Goal: Task Accomplishment & Management: Manage account settings

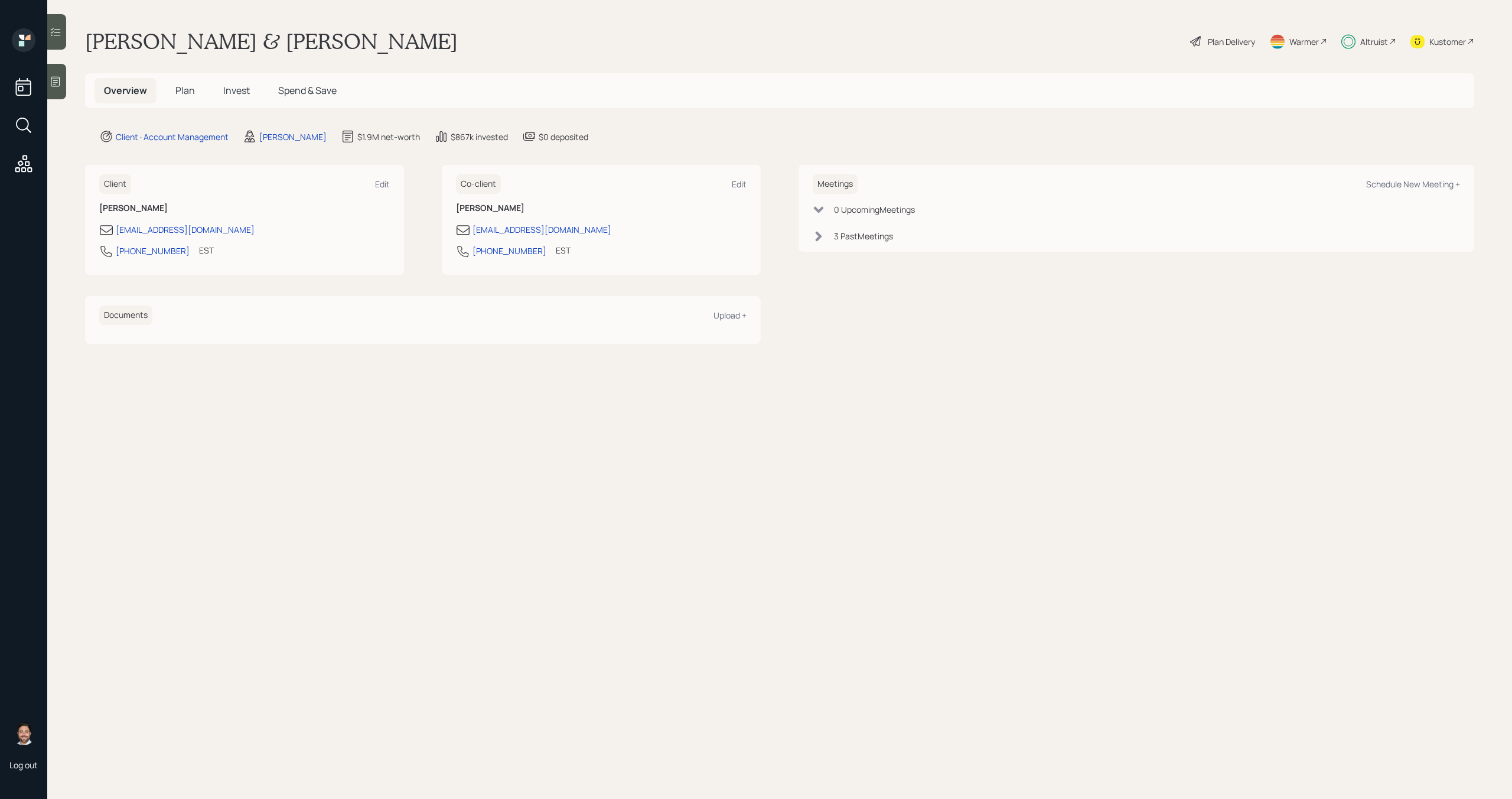
click at [186, 98] on h5 "Plan" at bounding box center [185, 90] width 38 height 25
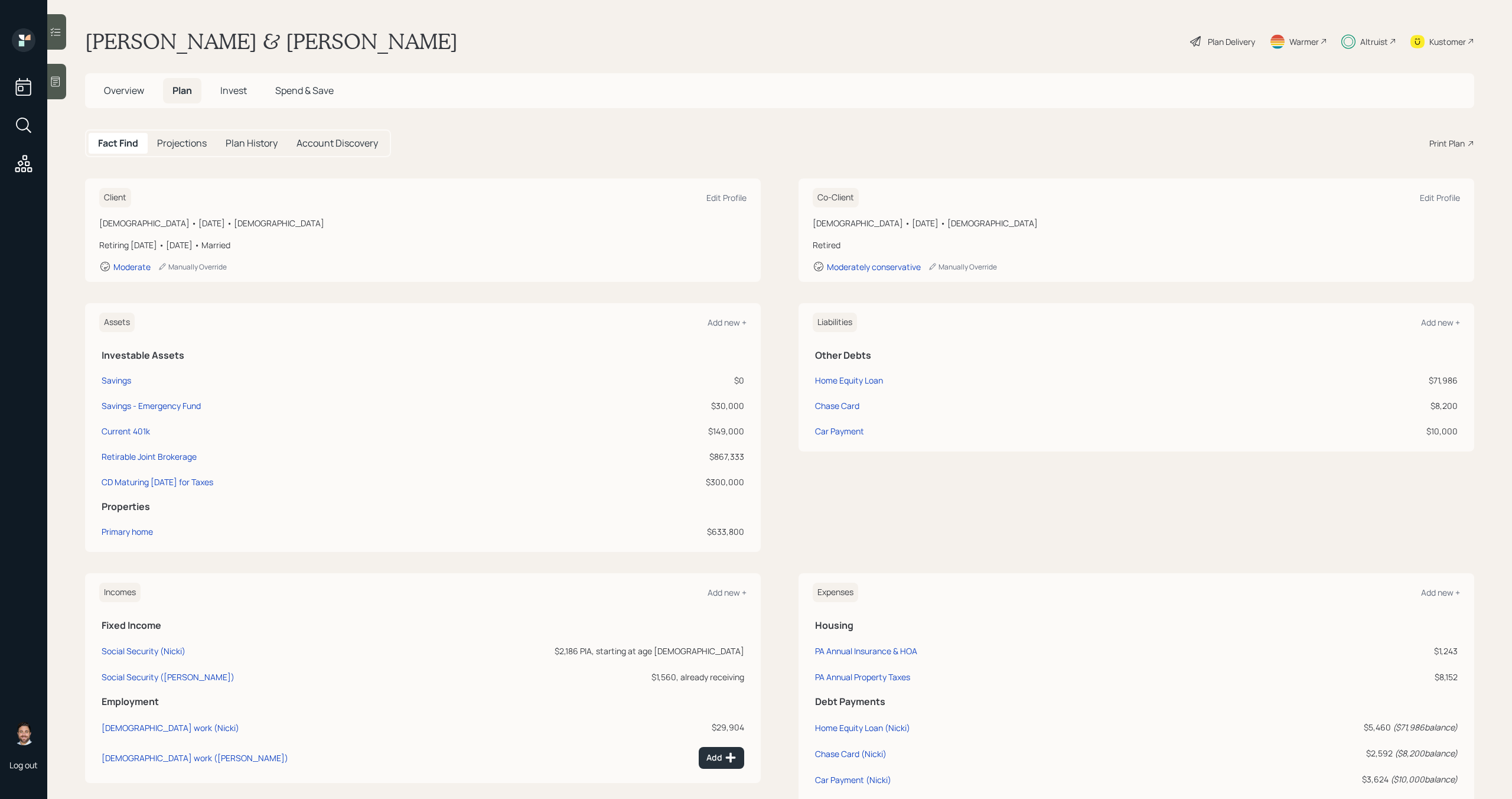
click at [234, 72] on main "Nicki & [PERSON_NAME] Plan Delivery Warmer Altruist Kustomer Overview Plan Inve…" at bounding box center [780, 400] width 1465 height 799
click at [234, 83] on h5 "Invest" at bounding box center [233, 90] width 46 height 25
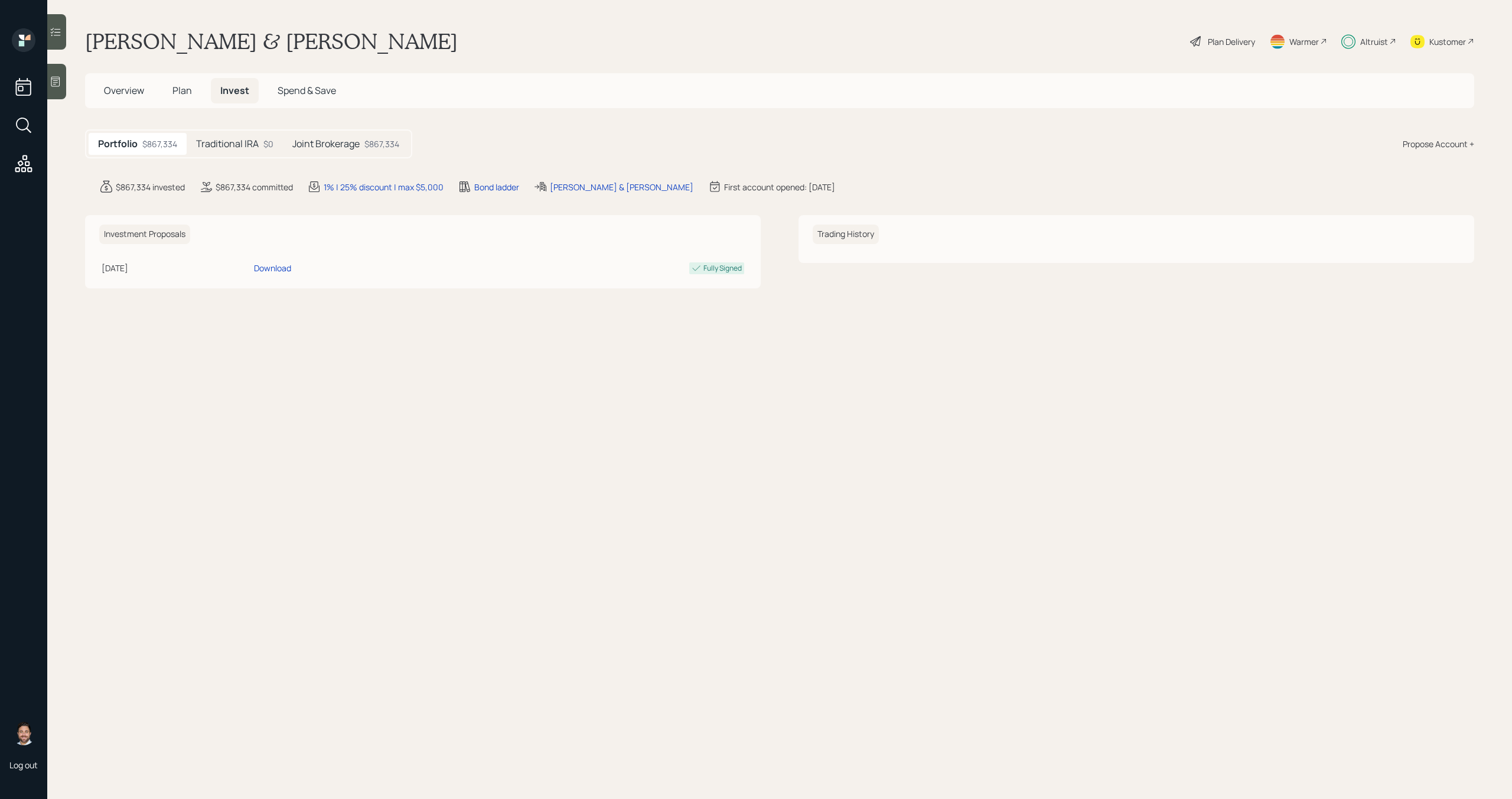
click at [334, 152] on div "Joint Brokerage $867,334" at bounding box center [345, 144] width 126 height 22
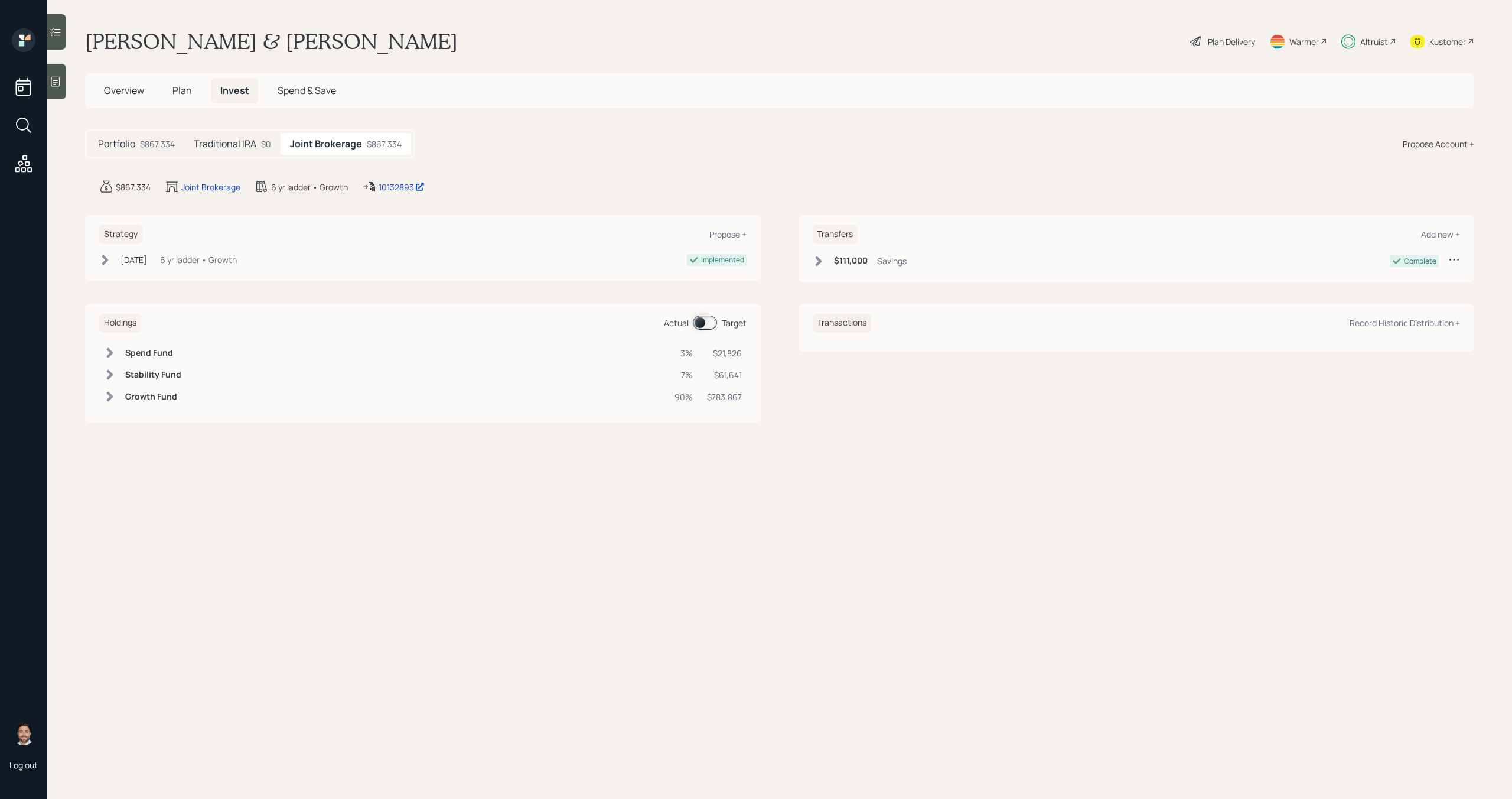
click at [703, 323] on span at bounding box center [705, 323] width 24 height 14
click at [183, 93] on span "Plan" at bounding box center [182, 90] width 20 height 13
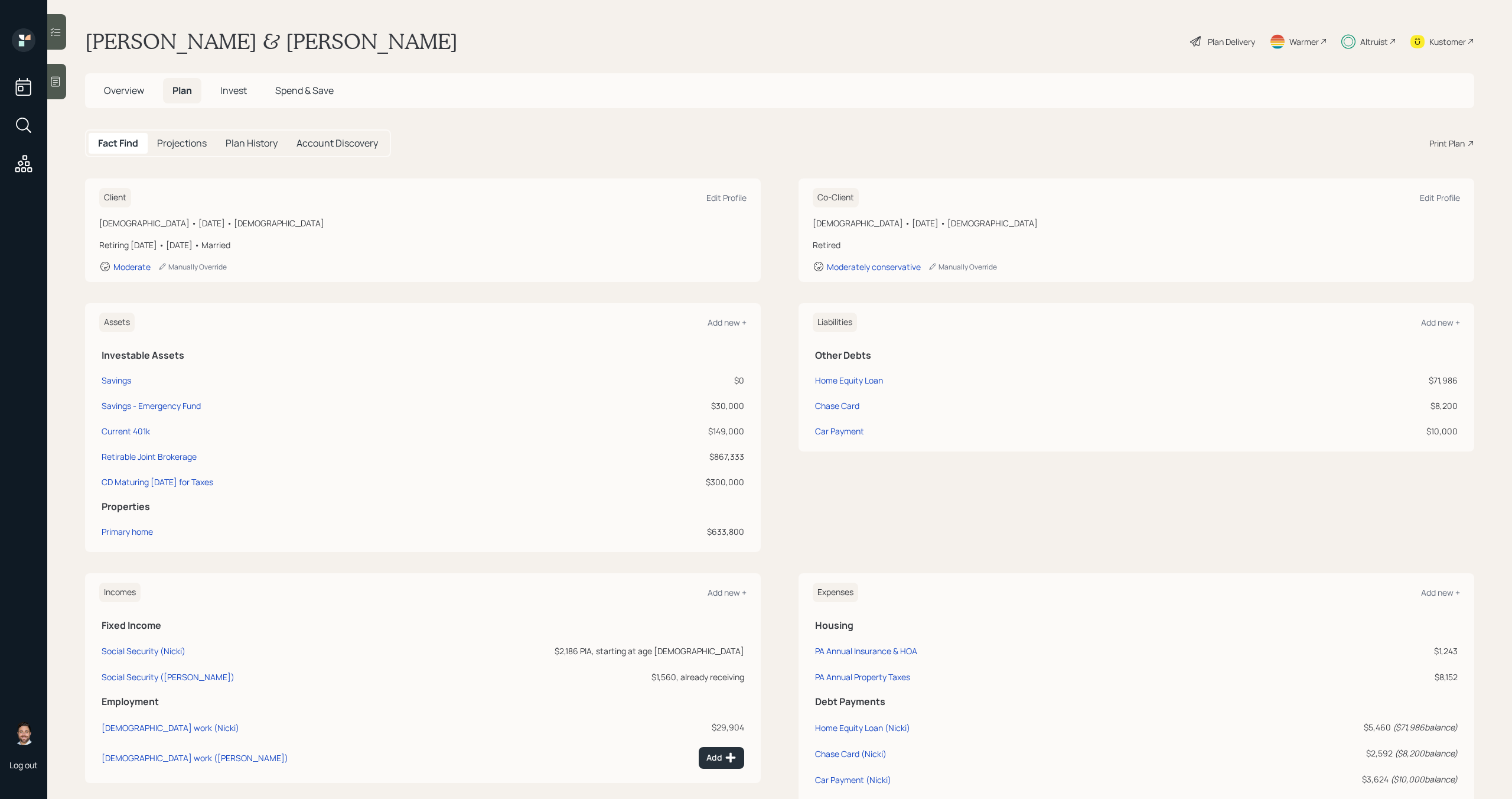
click at [1231, 42] on div "Plan Delivery" at bounding box center [1232, 42] width 47 height 12
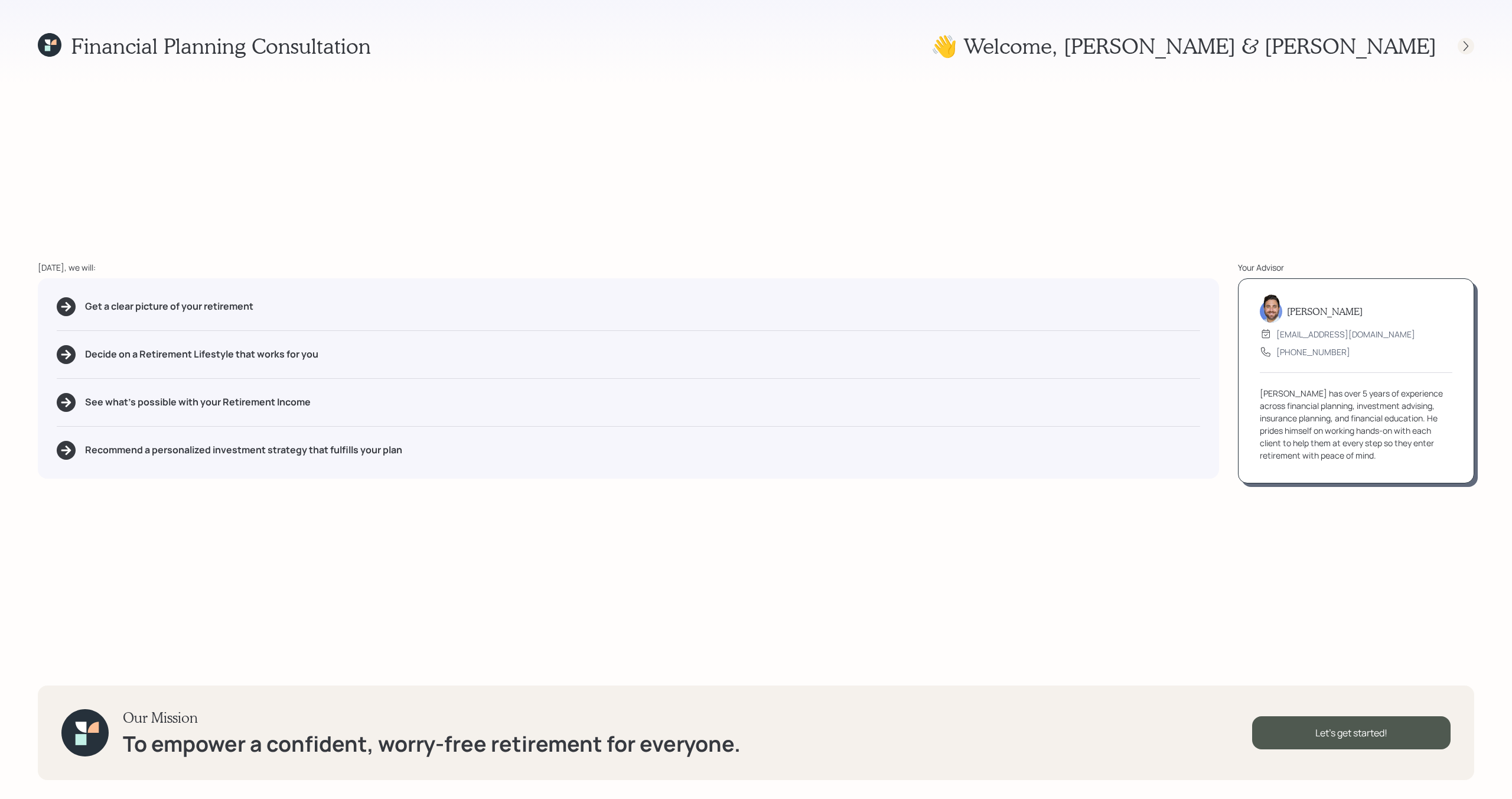
click at [1470, 45] on icon at bounding box center [1466, 46] width 12 height 12
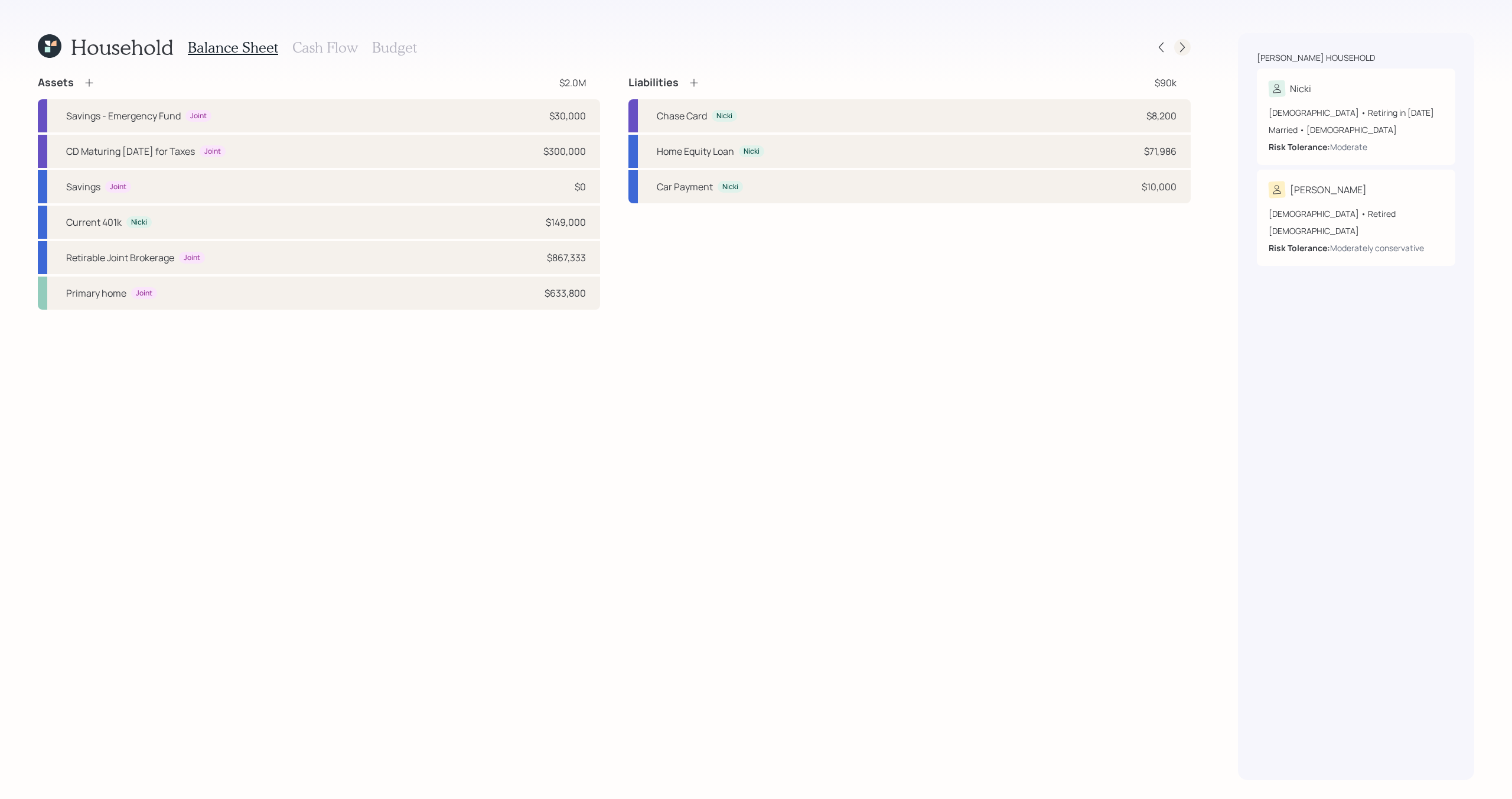
click at [1186, 47] on icon at bounding box center [1182, 47] width 12 height 12
